Goal: Register for event/course

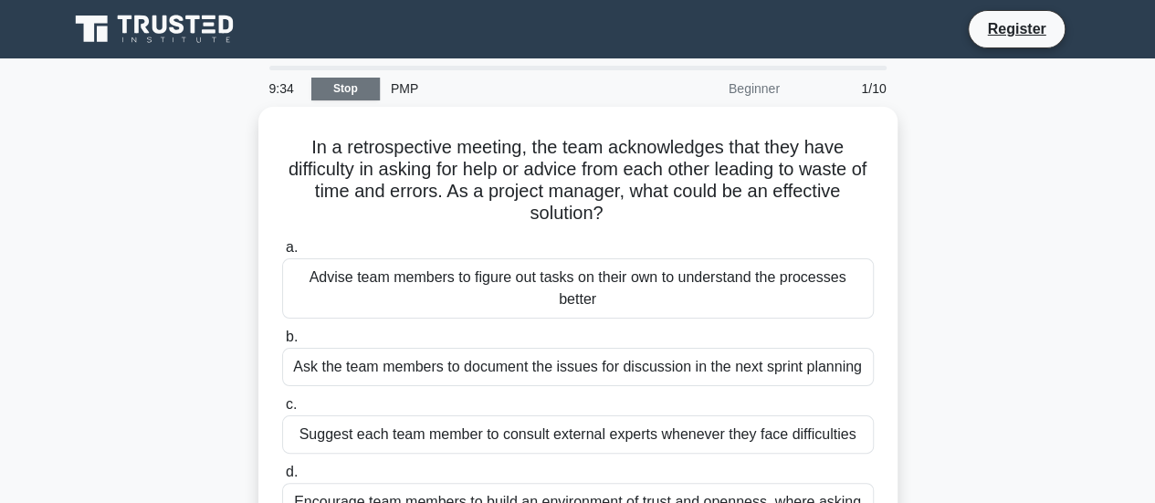
click at [353, 93] on link "Stop" at bounding box center [345, 89] width 68 height 23
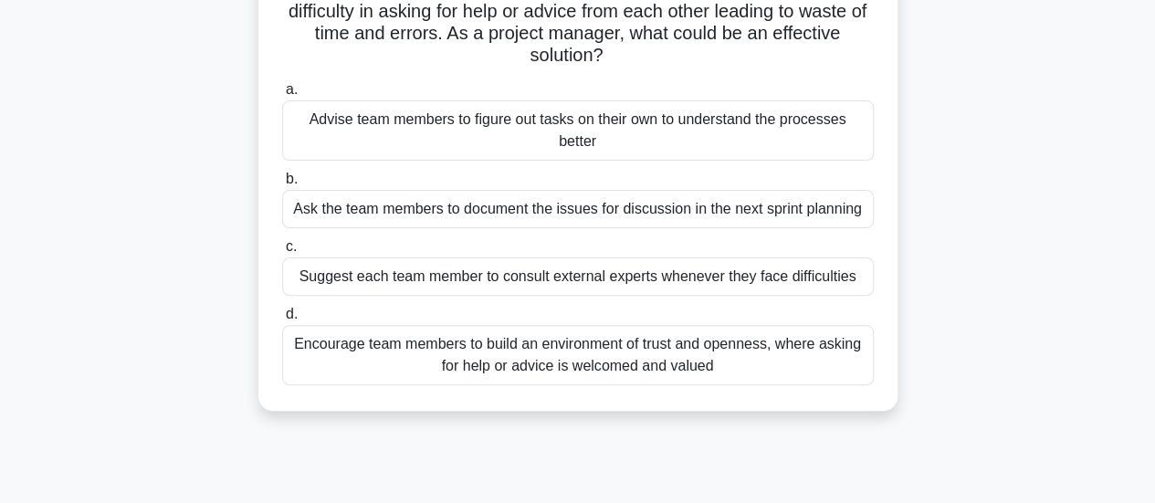
scroll to position [183, 0]
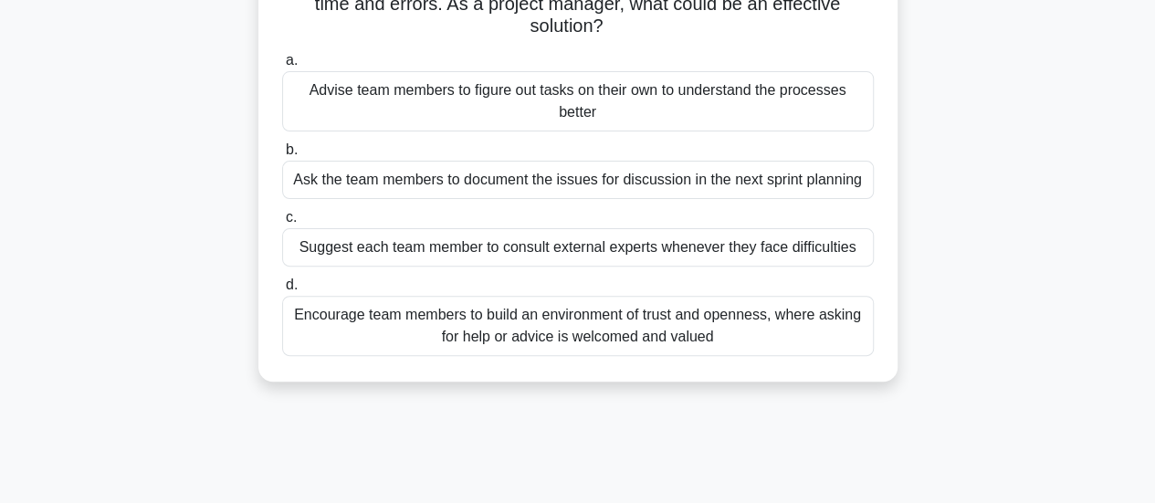
click at [679, 334] on div "Encourage team members to build an environment of trust and openness, where ask…" at bounding box center [578, 326] width 592 height 60
click at [282, 291] on input "d. Encourage team members to build an environment of trust and openness, where …" at bounding box center [282, 285] width 0 height 12
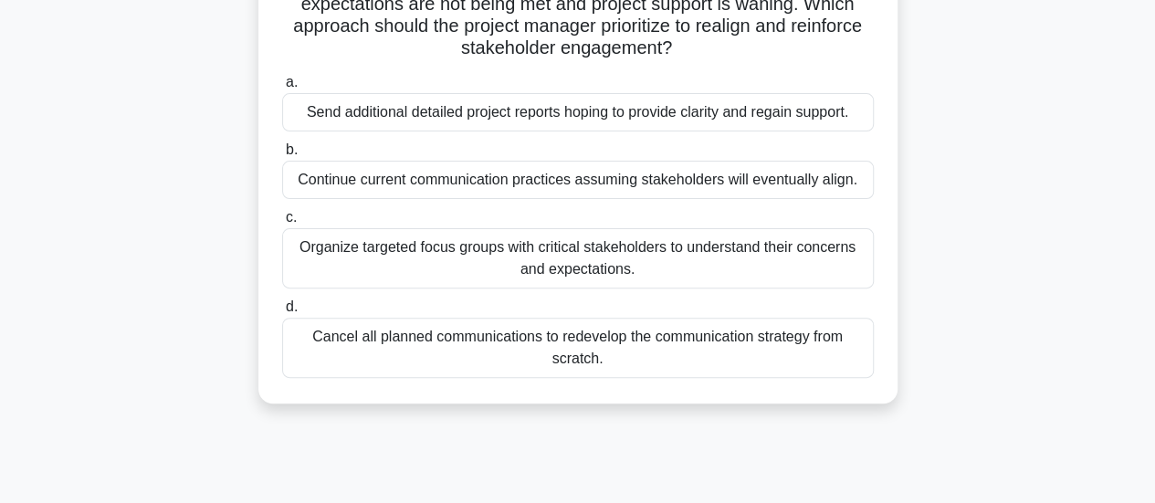
click at [687, 258] on div "Organize targeted focus groups with critical stakeholders to understand their c…" at bounding box center [578, 258] width 592 height 60
click at [282, 224] on input "c. Organize targeted focus groups with critical stakeholders to understand thei…" at bounding box center [282, 218] width 0 height 12
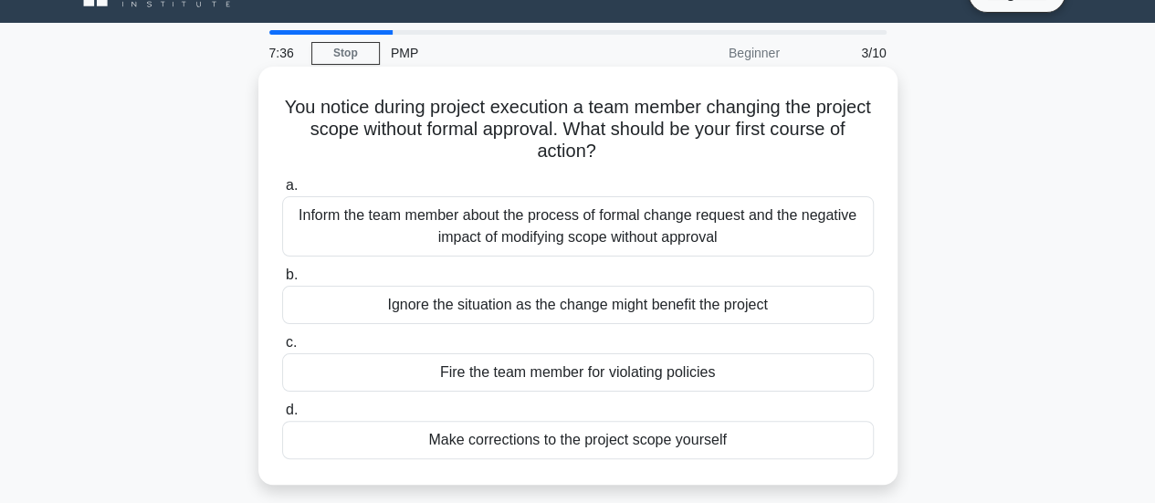
scroll to position [91, 0]
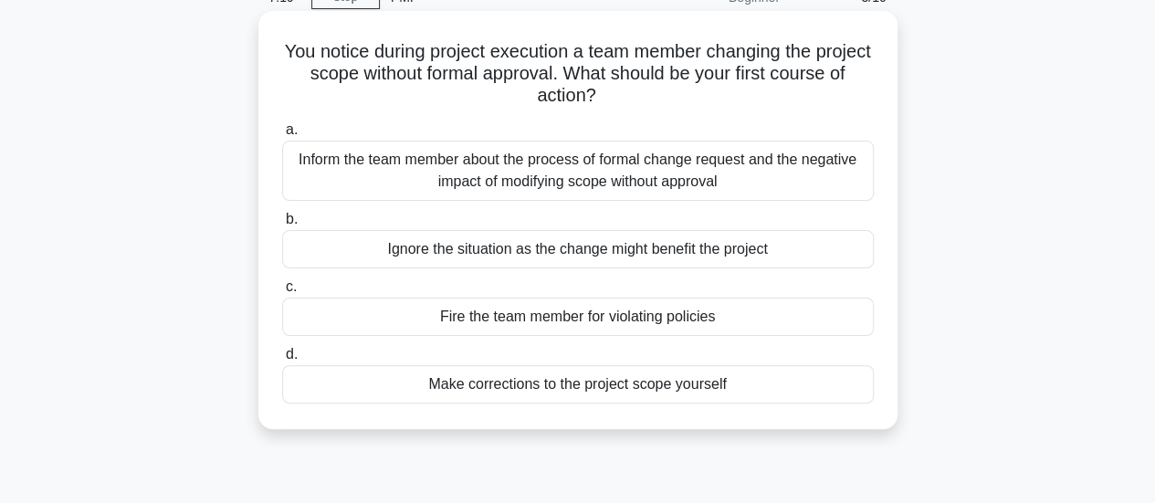
click at [645, 182] on div "Inform the team member about the process of formal change request and the negat…" at bounding box center [578, 171] width 592 height 60
click at [282, 136] on input "a. Inform the team member about the process of formal change request and the ne…" at bounding box center [282, 130] width 0 height 12
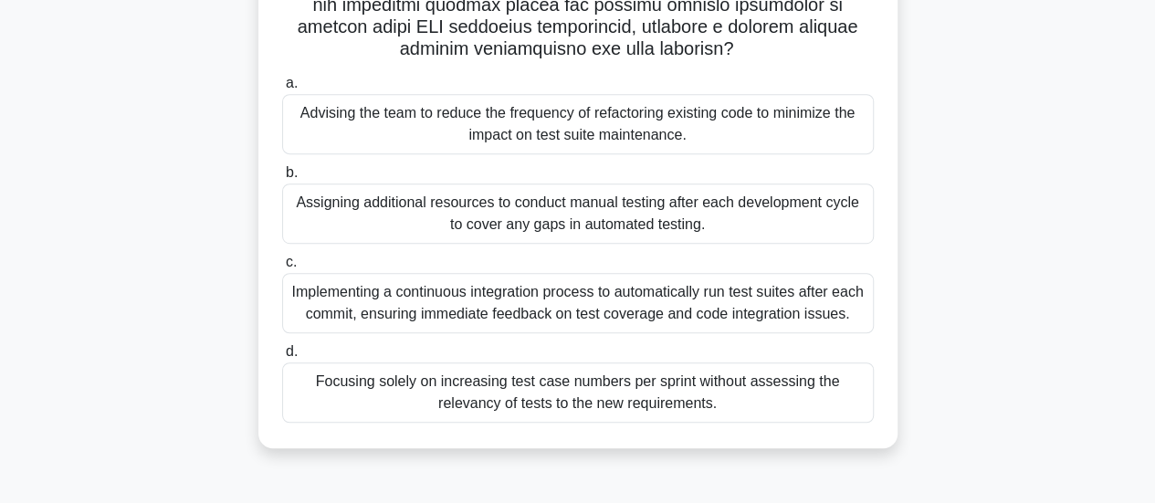
scroll to position [457, 0]
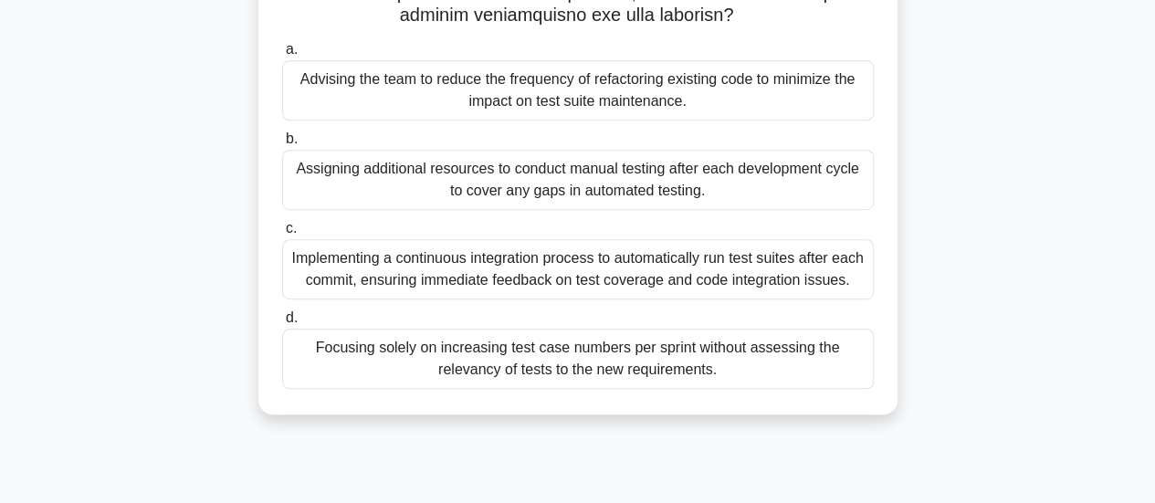
click at [765, 272] on div "Implementing a continuous integration process to automatically run test suites …" at bounding box center [578, 269] width 592 height 60
click at [282, 235] on input "c. Implementing a continuous integration process to automatically run test suit…" at bounding box center [282, 229] width 0 height 12
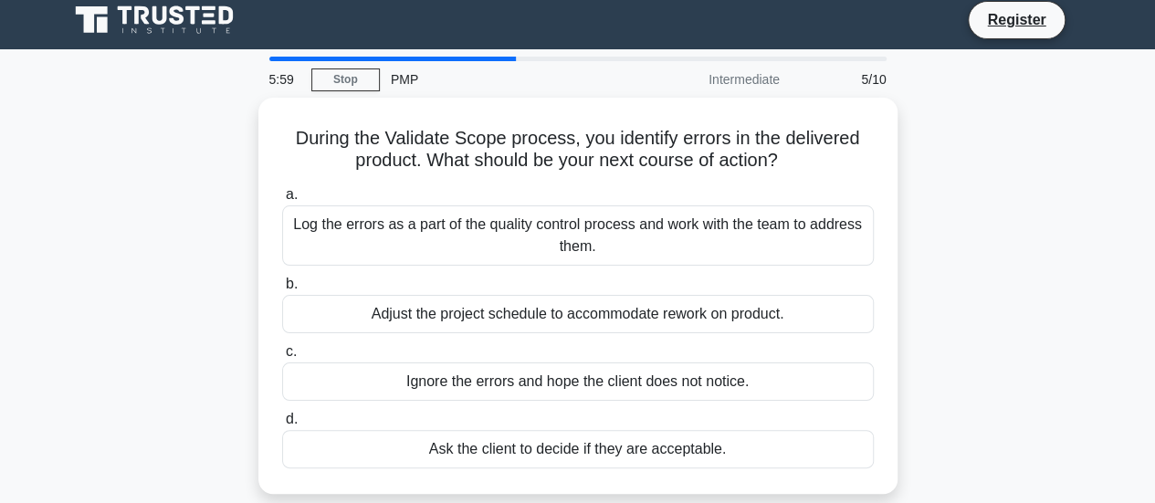
scroll to position [0, 0]
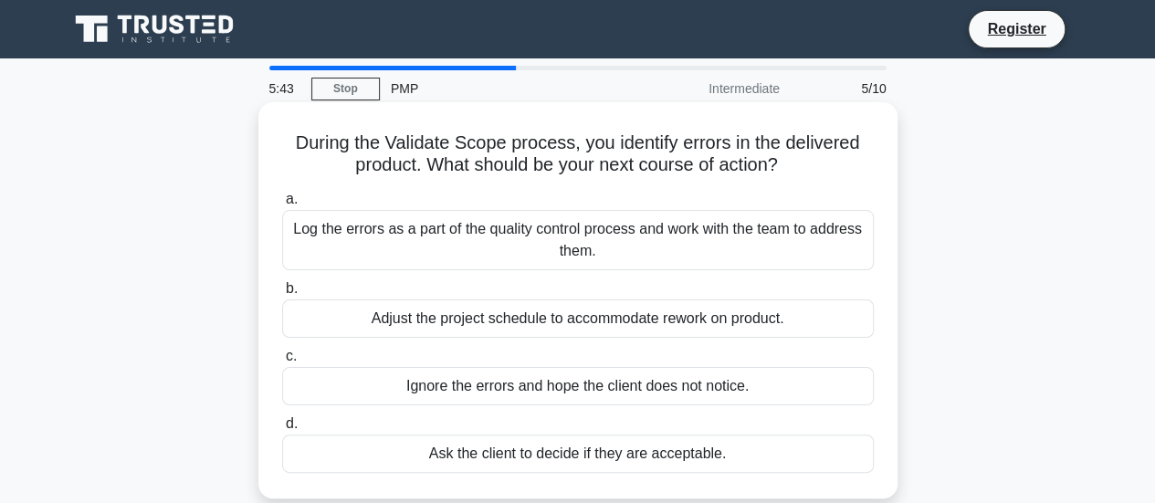
click at [648, 240] on div "Log the errors as a part of the quality control process and work with the team …" at bounding box center [578, 240] width 592 height 60
click at [282, 205] on input "a. Log the errors as a part of the quality control process and work with the te…" at bounding box center [282, 200] width 0 height 12
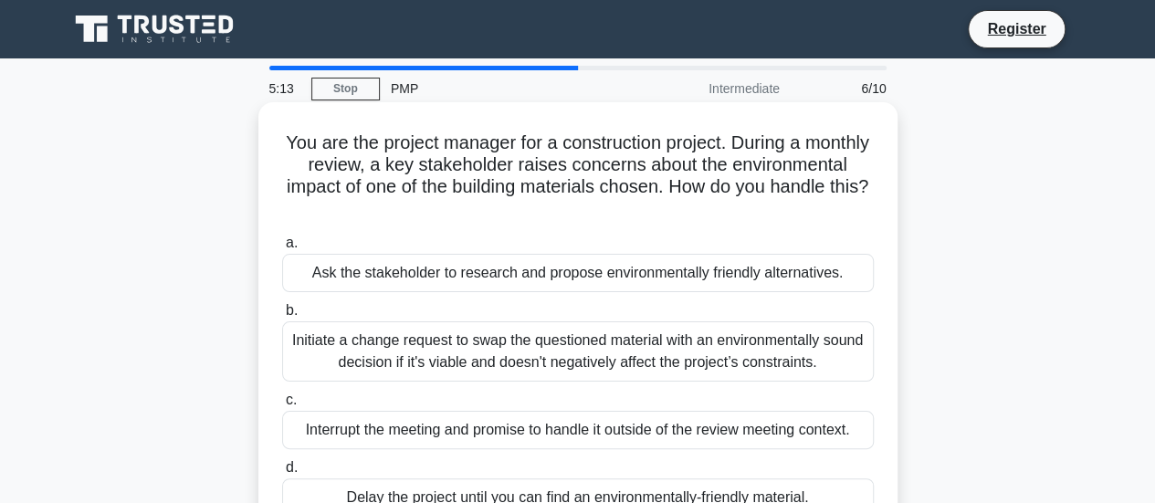
click at [619, 351] on div "Initiate a change request to swap the questioned material with an environmental…" at bounding box center [578, 351] width 592 height 60
click at [282, 317] on input "b. Initiate a change request to swap the questioned material with an environmen…" at bounding box center [282, 311] width 0 height 12
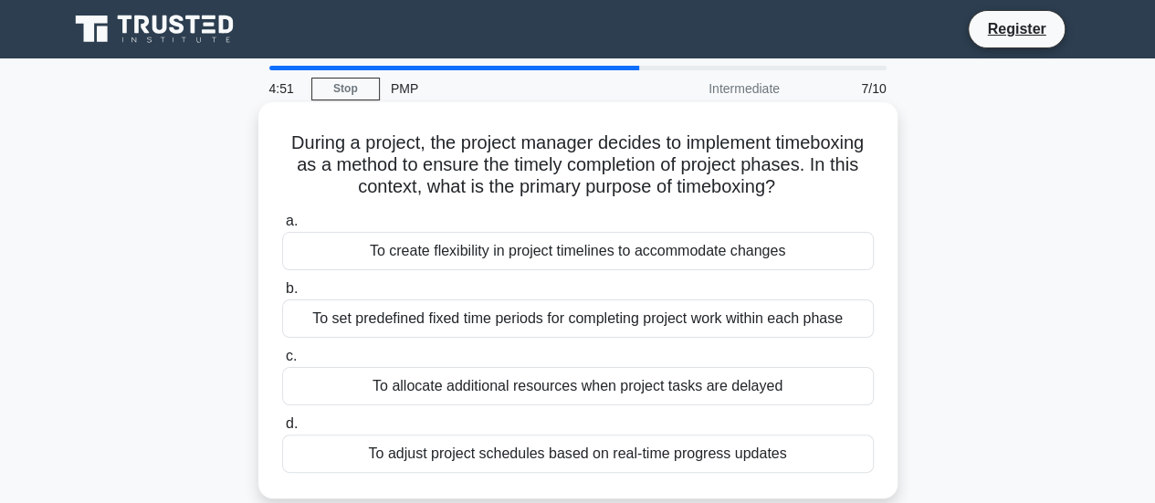
scroll to position [91, 0]
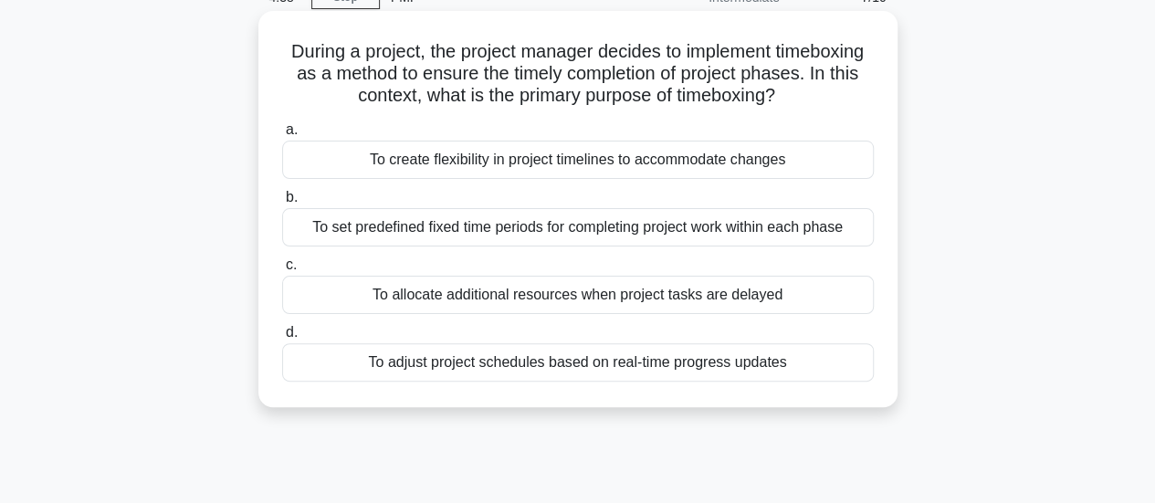
click at [538, 233] on div "To set predefined fixed time periods for completing project work within each ph…" at bounding box center [578, 227] width 592 height 38
click at [282, 204] on input "b. To set predefined fixed time periods for completing project work within each…" at bounding box center [282, 198] width 0 height 12
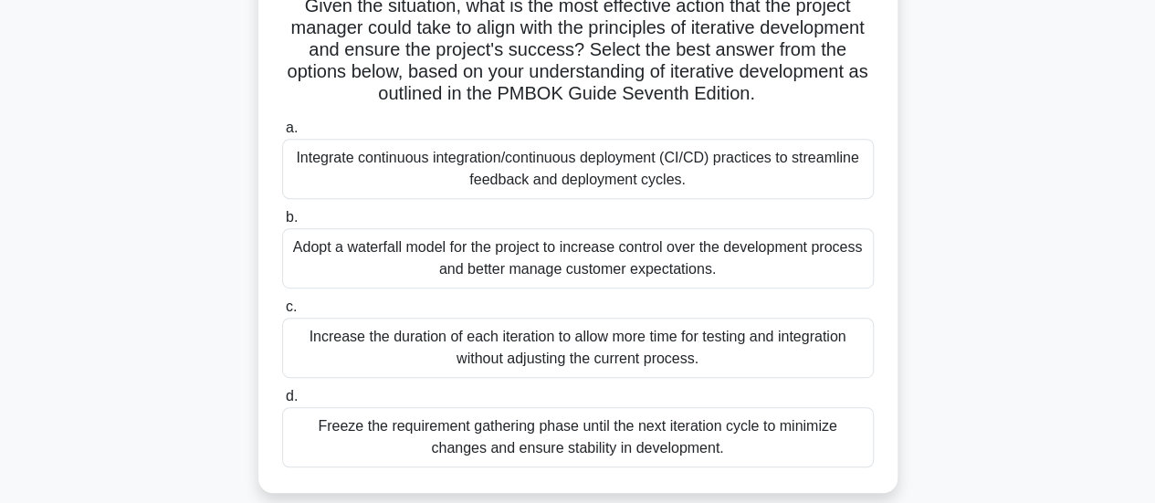
scroll to position [365, 0]
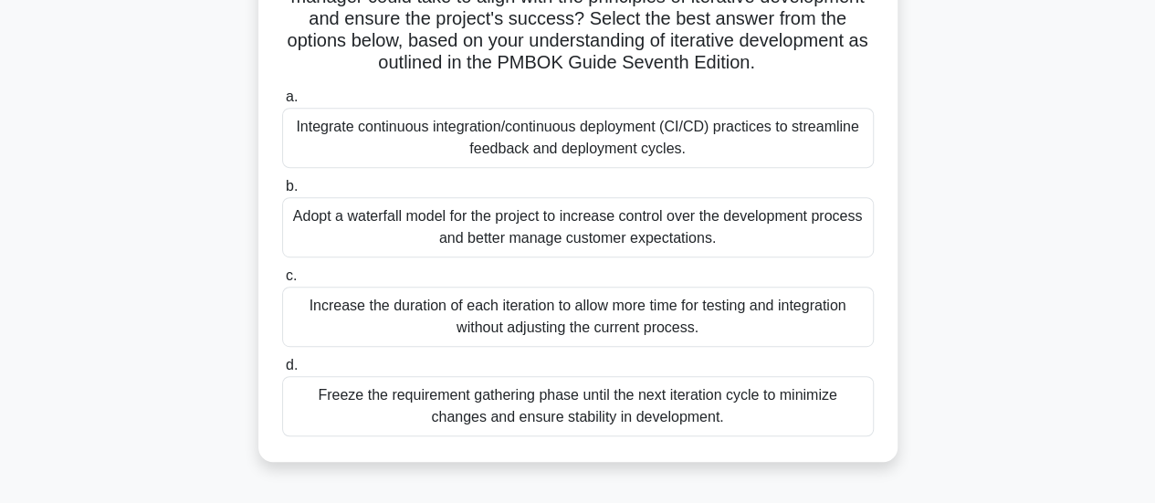
click at [595, 142] on div "Integrate continuous integration/continuous deployment (CI/CD) practices to str…" at bounding box center [578, 138] width 592 height 60
click at [282, 103] on input "a. Integrate continuous integration/continuous deployment (CI/CD) practices to …" at bounding box center [282, 97] width 0 height 12
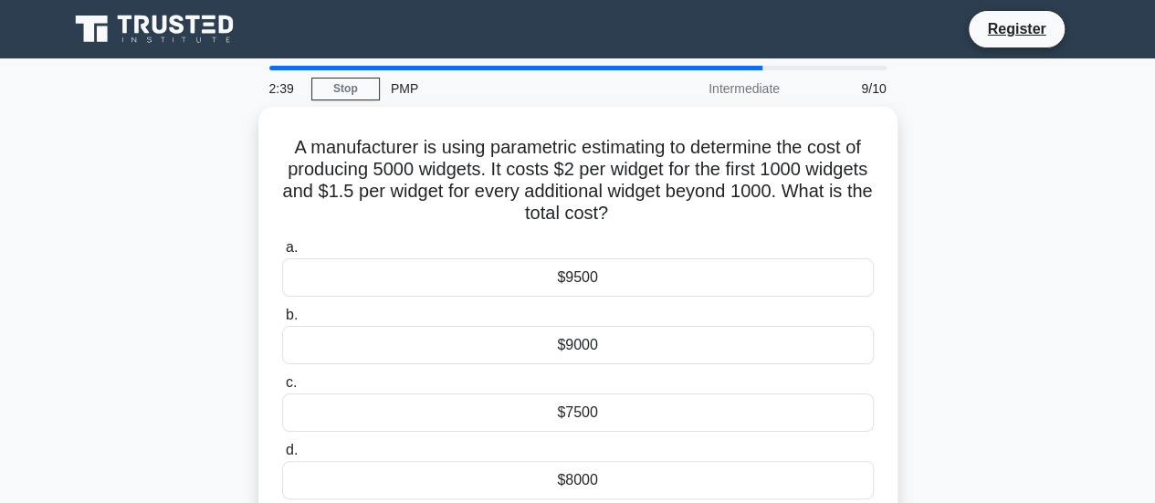
scroll to position [91, 0]
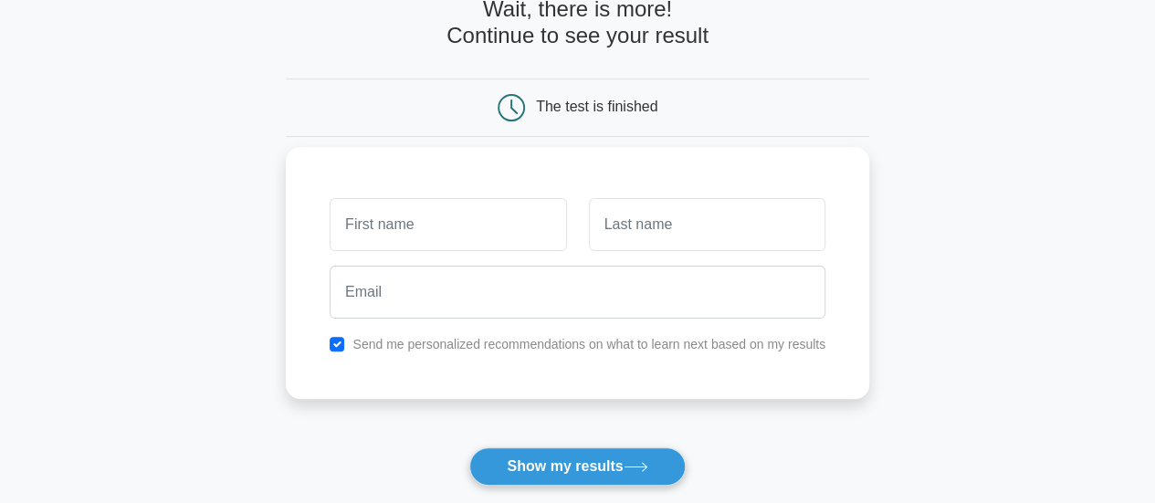
scroll to position [183, 0]
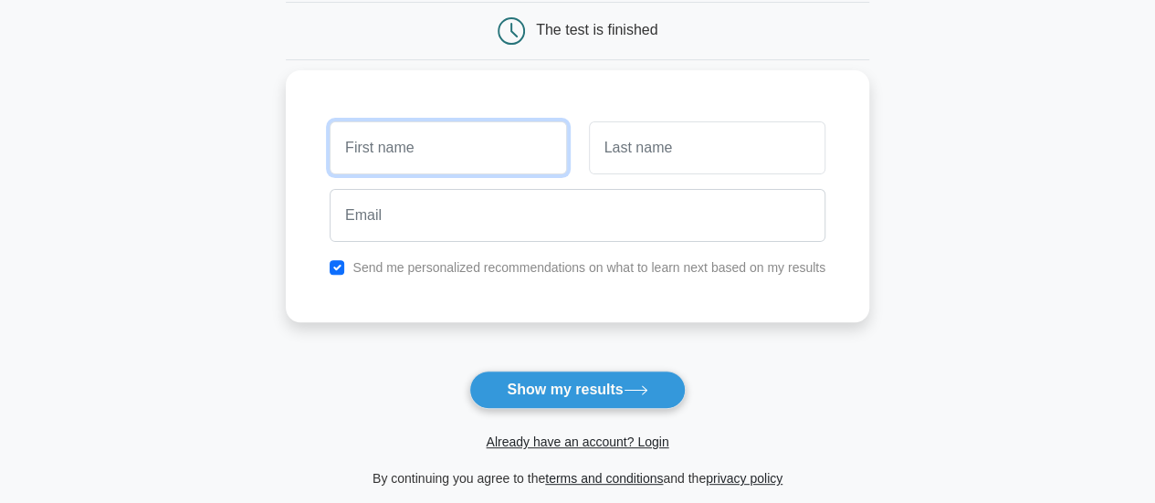
click at [443, 158] on input "text" at bounding box center [448, 147] width 237 height 53
type input "Arun"
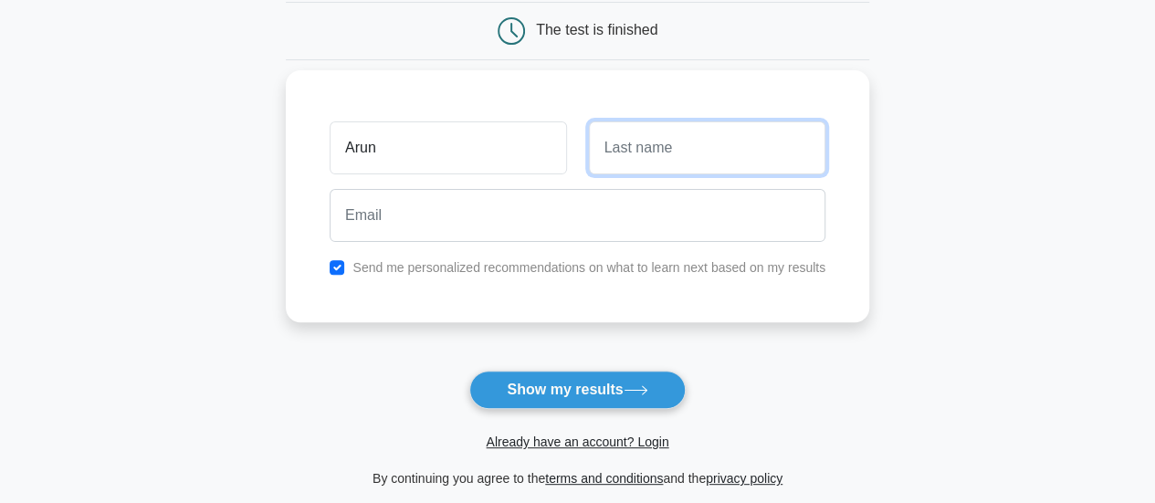
click at [654, 136] on input "text" at bounding box center [707, 147] width 237 height 53
type input "Kumar S"
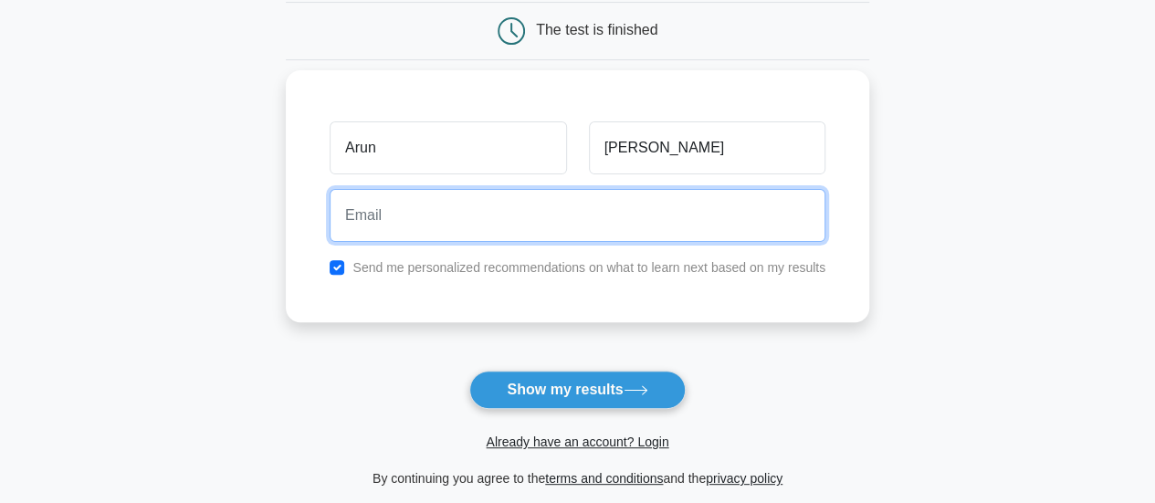
click at [544, 214] on input "email" at bounding box center [578, 215] width 496 height 53
type input "arunskumar7777@gmail.com"
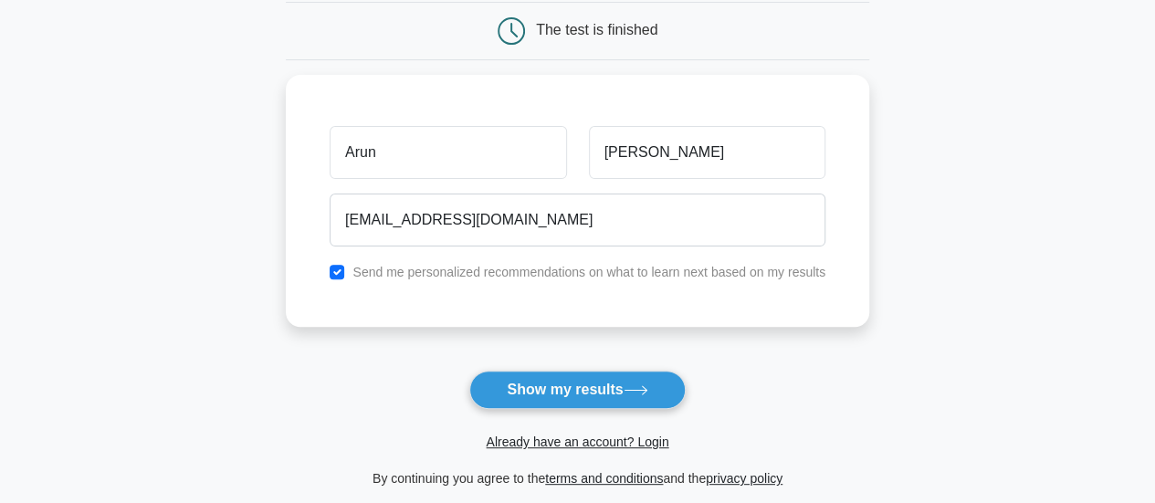
click at [579, 393] on button "Show my results" at bounding box center [577, 390] width 216 height 38
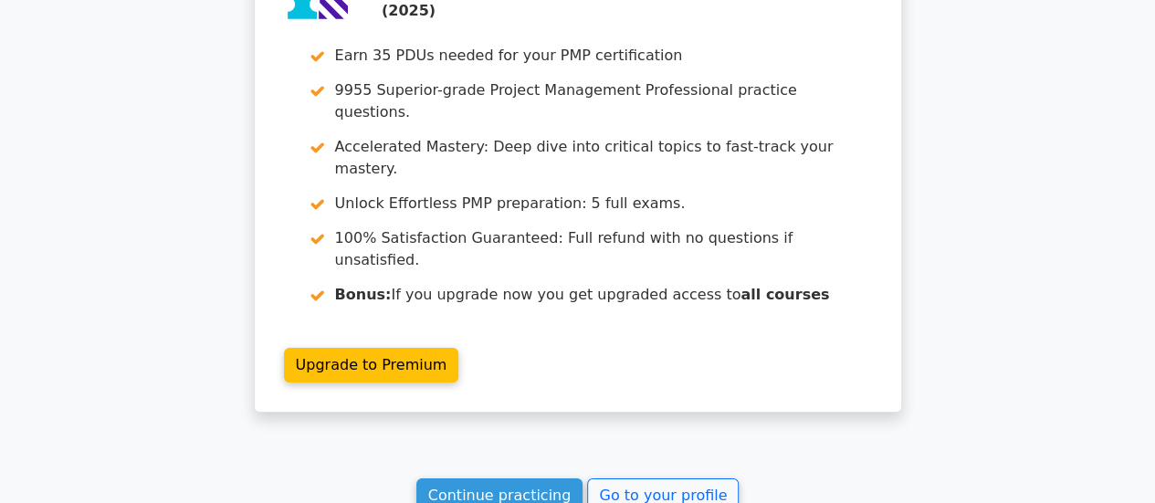
scroll to position [3105, 0]
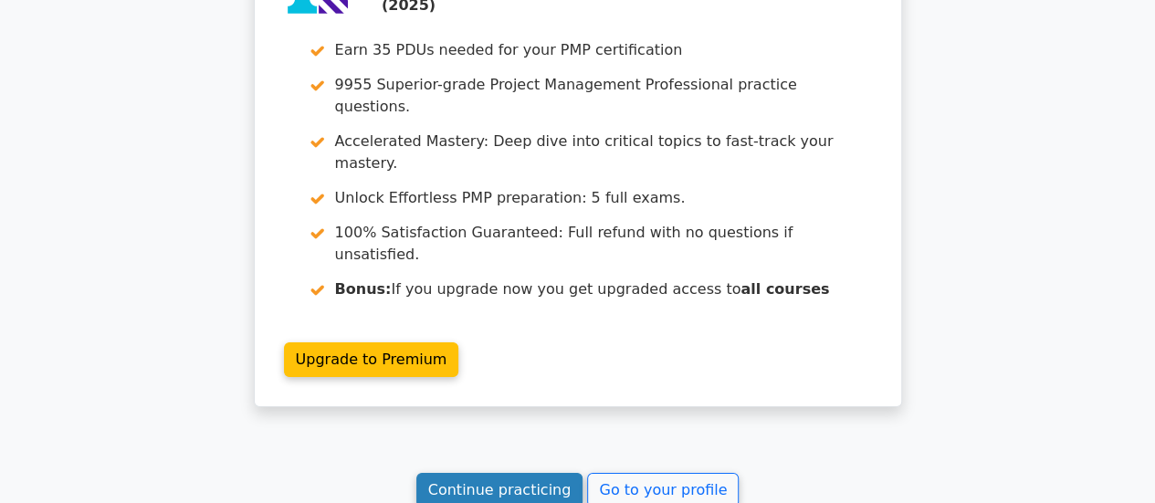
click at [537, 473] on link "Continue practicing" at bounding box center [499, 490] width 167 height 35
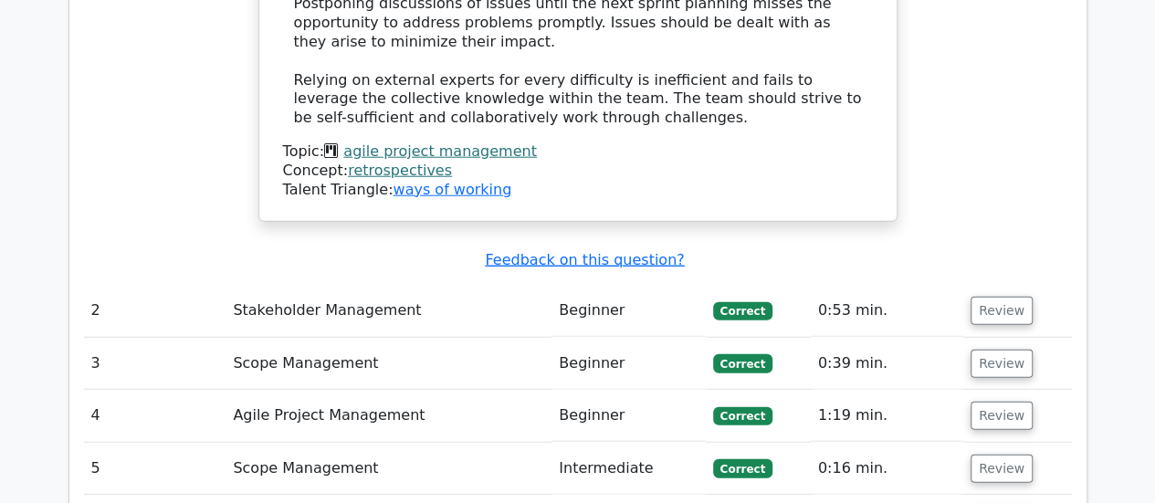
scroll to position [1918, 0]
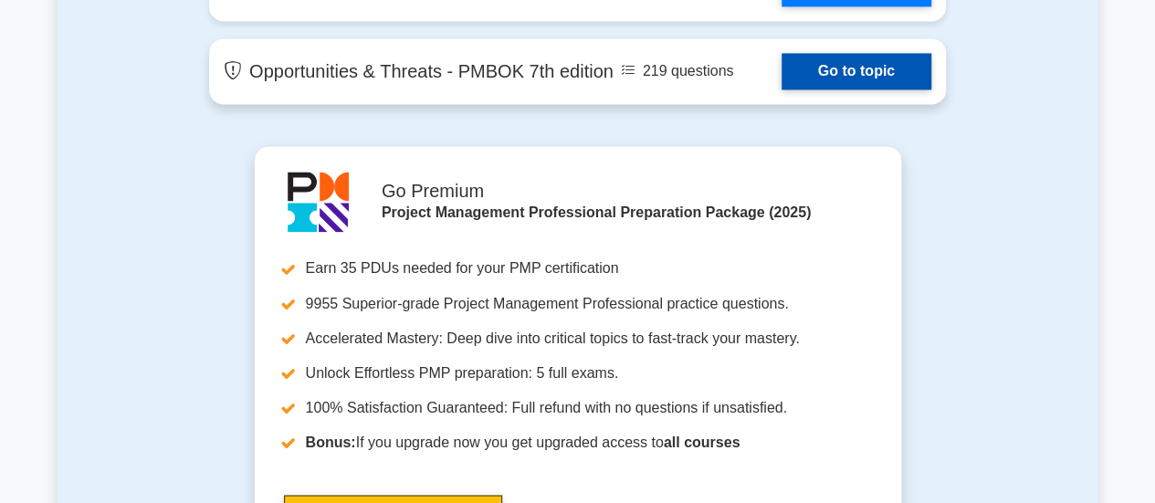
scroll to position [4840, 0]
